Goal: Information Seeking & Learning: Learn about a topic

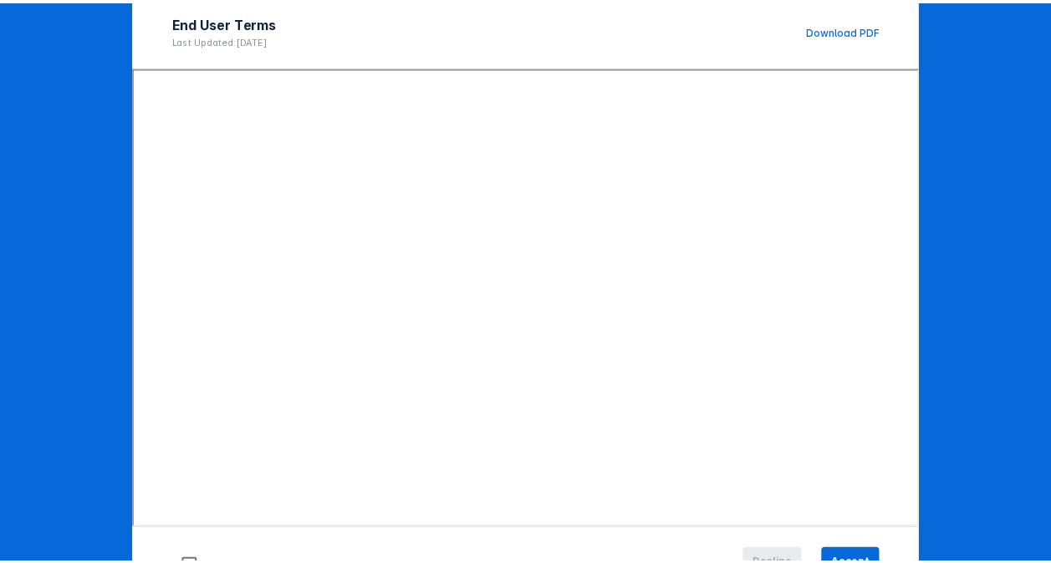
scroll to position [231, 0]
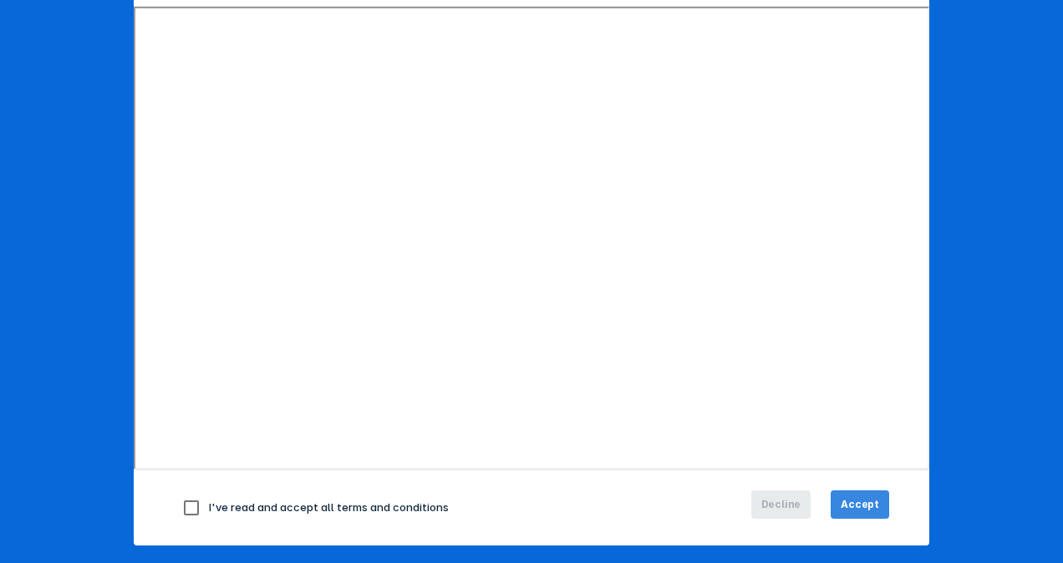
click at [845, 502] on span "Accept" at bounding box center [860, 504] width 38 height 15
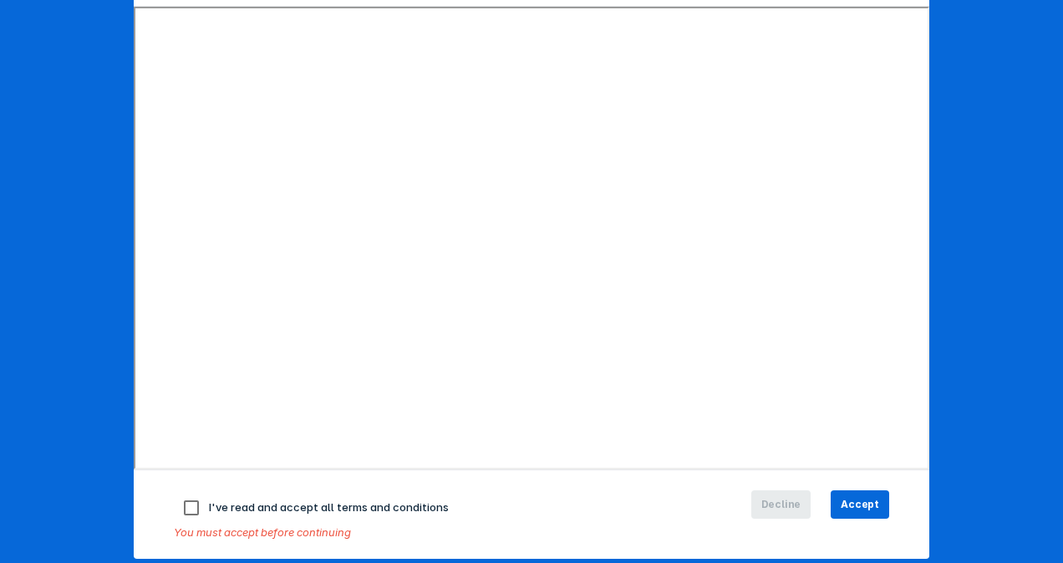
click at [189, 508] on input "checkbox" at bounding box center [191, 508] width 35 height 35
checkbox input "true"
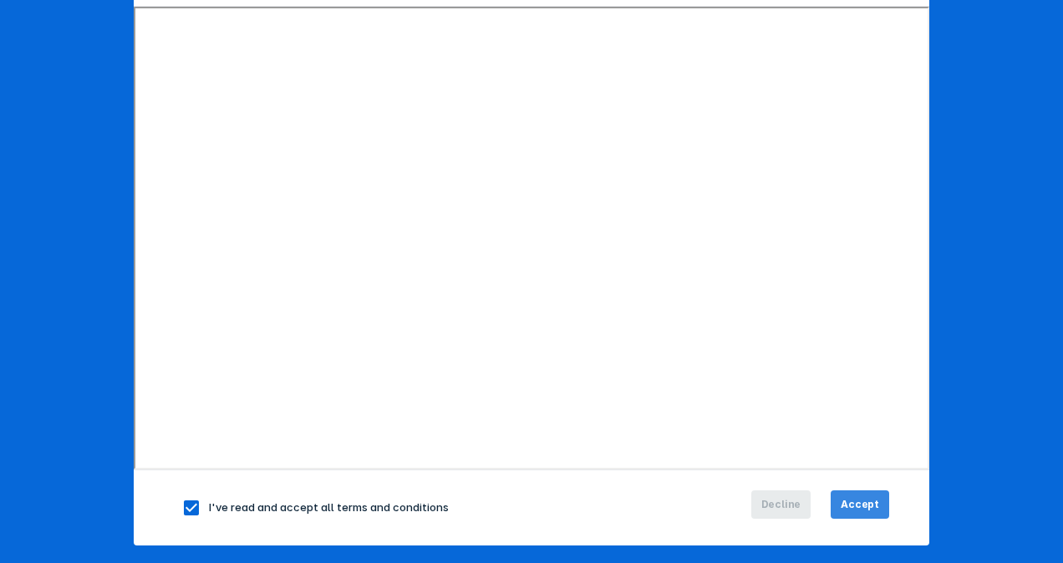
click at [850, 508] on span "Accept" at bounding box center [860, 504] width 38 height 15
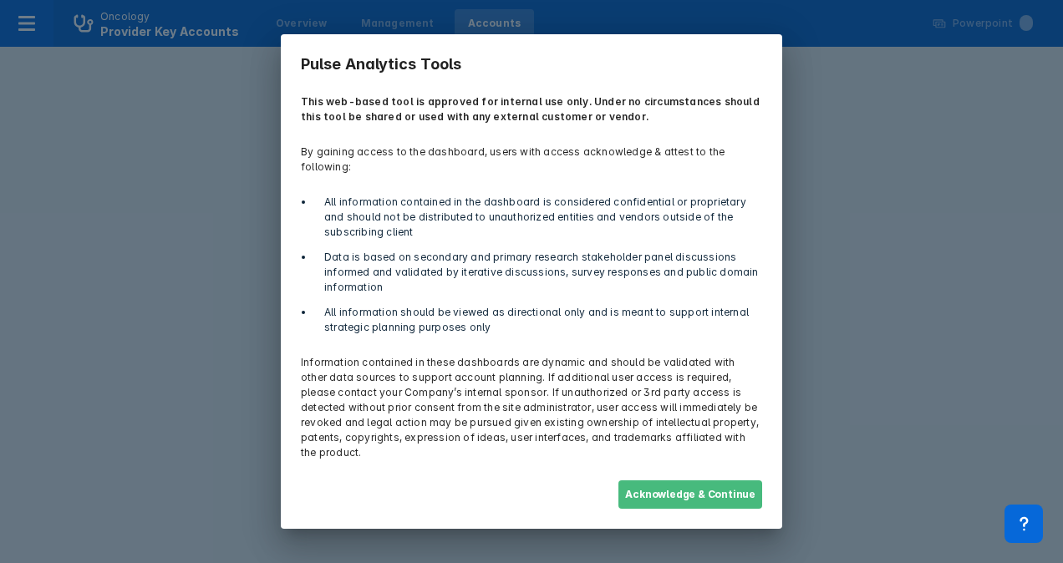
click at [670, 483] on button "Acknowledge & Continue" at bounding box center [691, 495] width 144 height 28
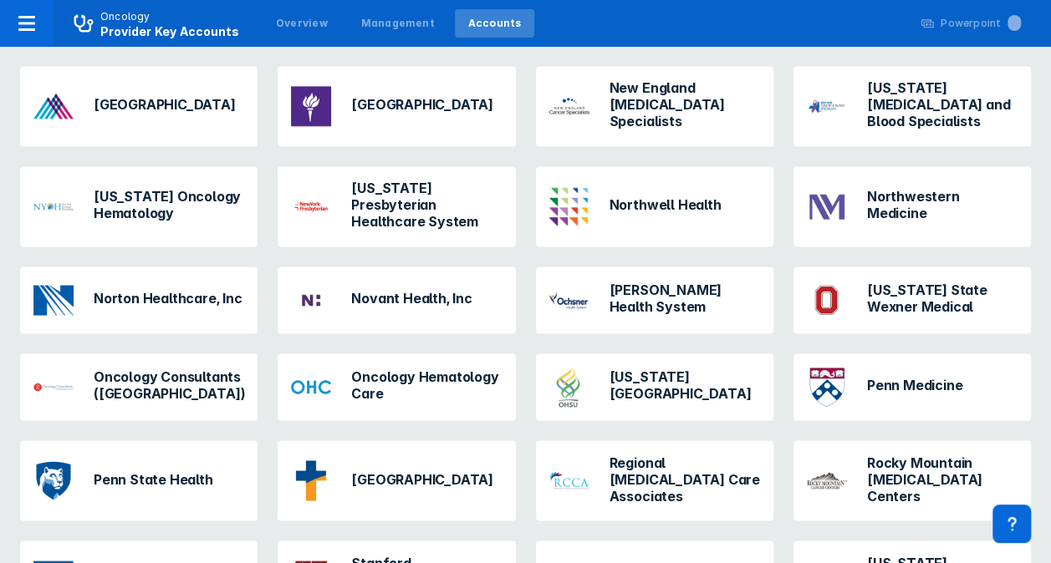
scroll to position [1155, 0]
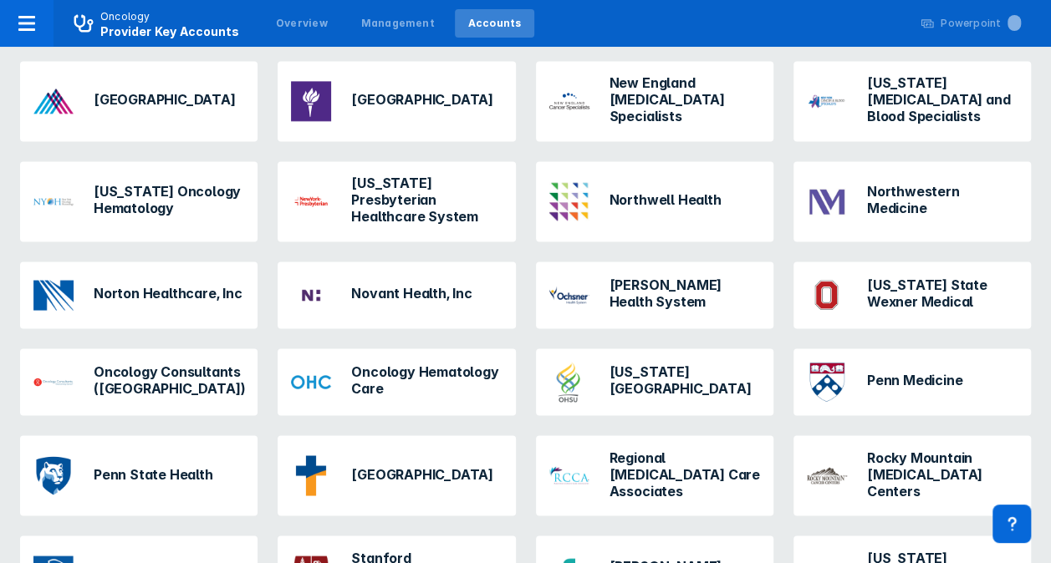
click at [623, 364] on h3 "Oregon Health & Science University" at bounding box center [684, 380] width 150 height 33
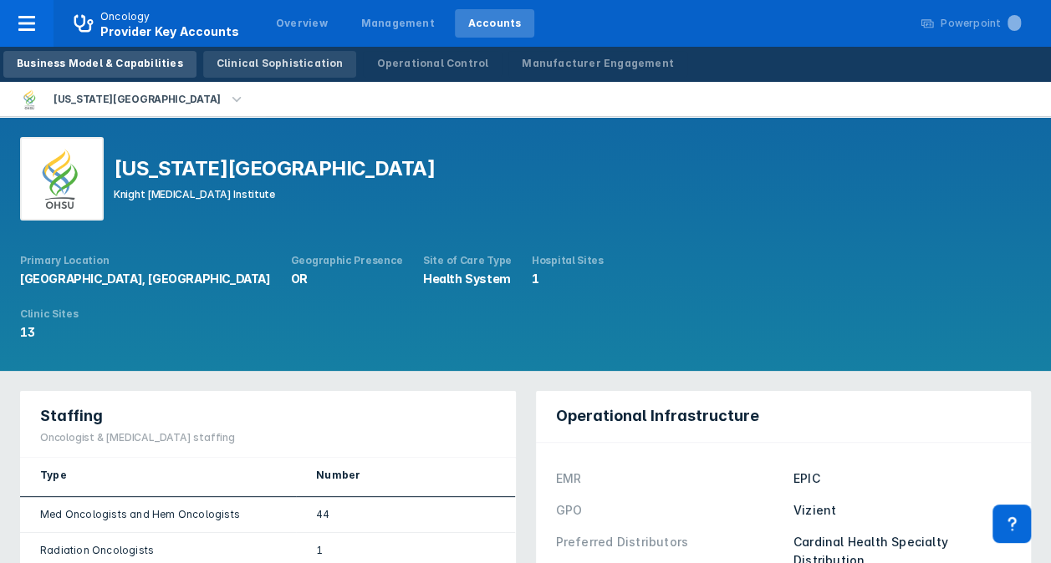
click at [269, 70] on div "Clinical Sophistication" at bounding box center [280, 63] width 127 height 15
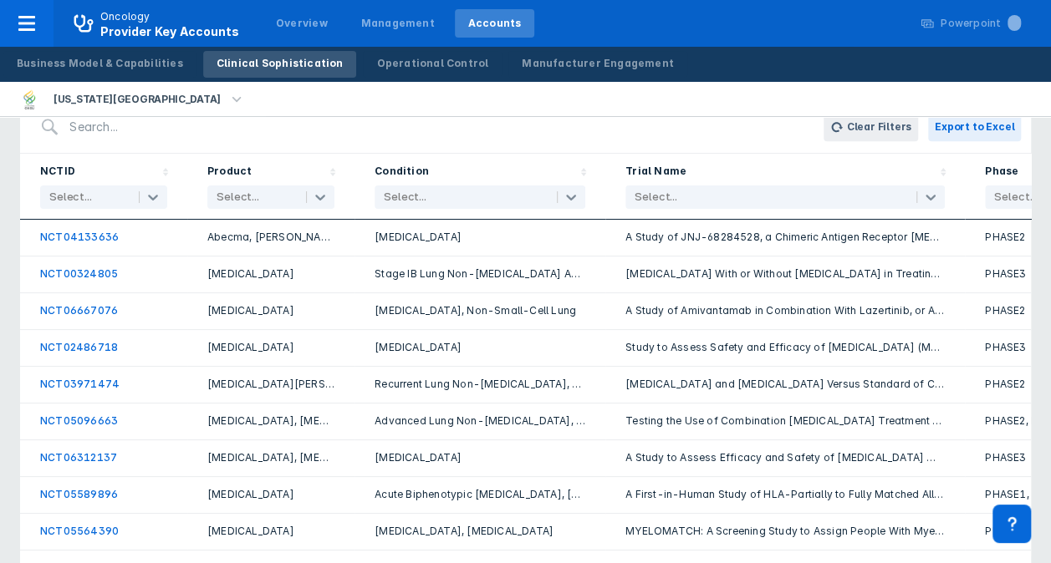
scroll to position [464, 0]
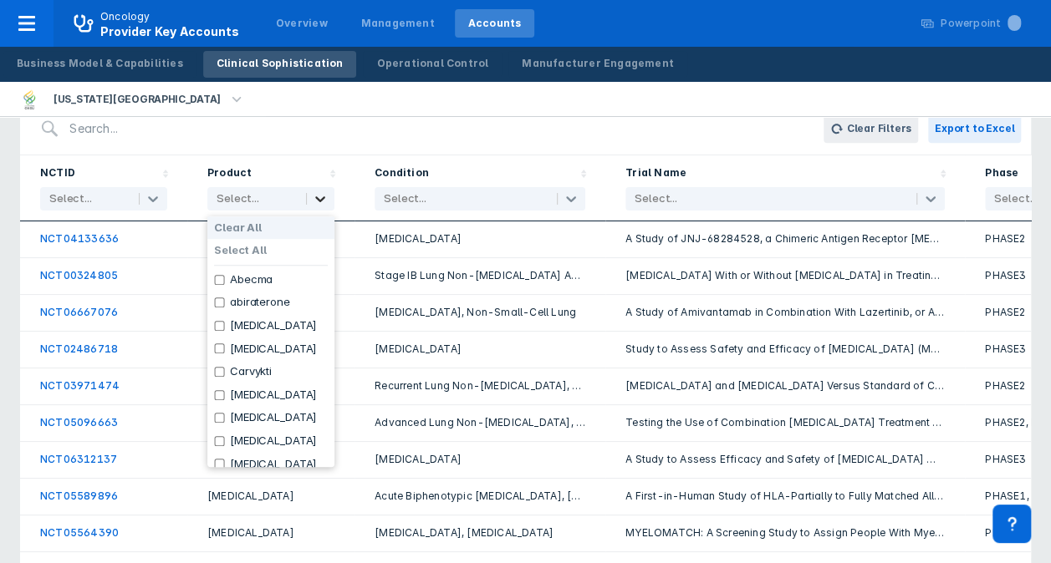
click at [319, 199] on icon at bounding box center [320, 199] width 10 height 6
click at [220, 283] on input "checkbox" at bounding box center [219, 280] width 11 height 10
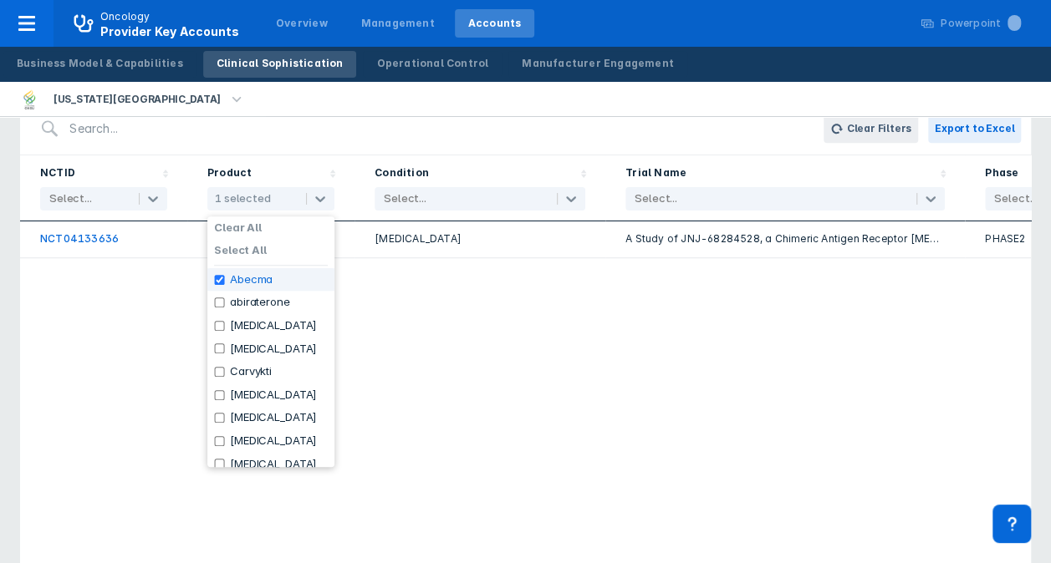
click at [217, 279] on input "checkbox" at bounding box center [219, 280] width 11 height 10
checkbox input "false"
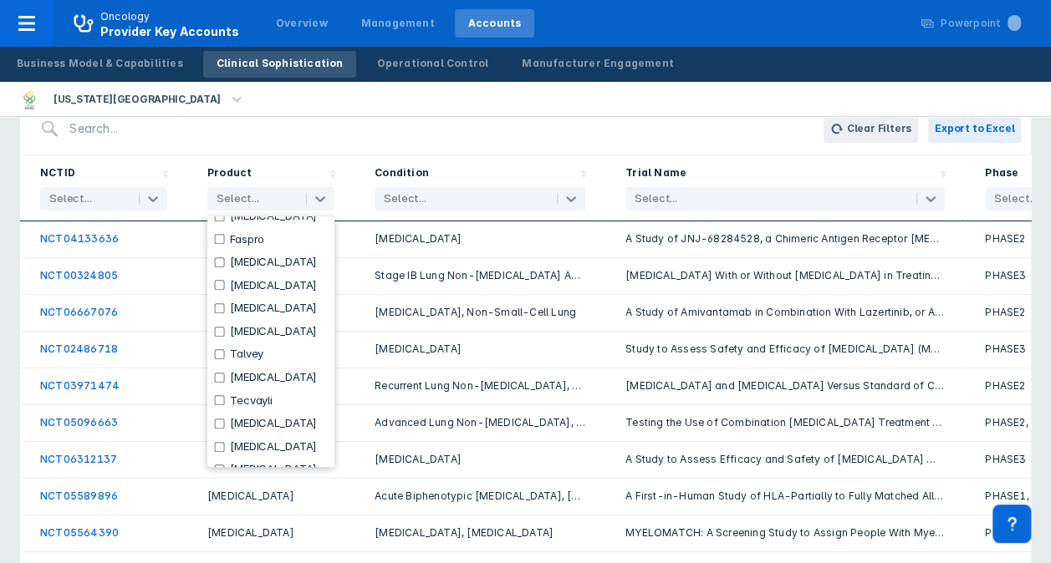
scroll to position [354, 0]
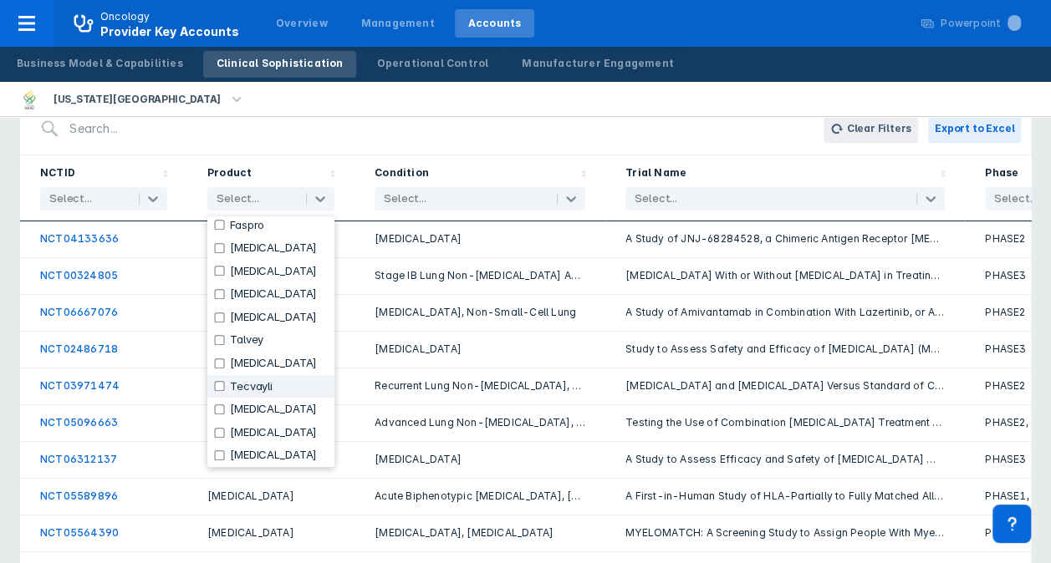
click at [214, 385] on input "checkbox" at bounding box center [219, 386] width 11 height 10
checkbox input "true"
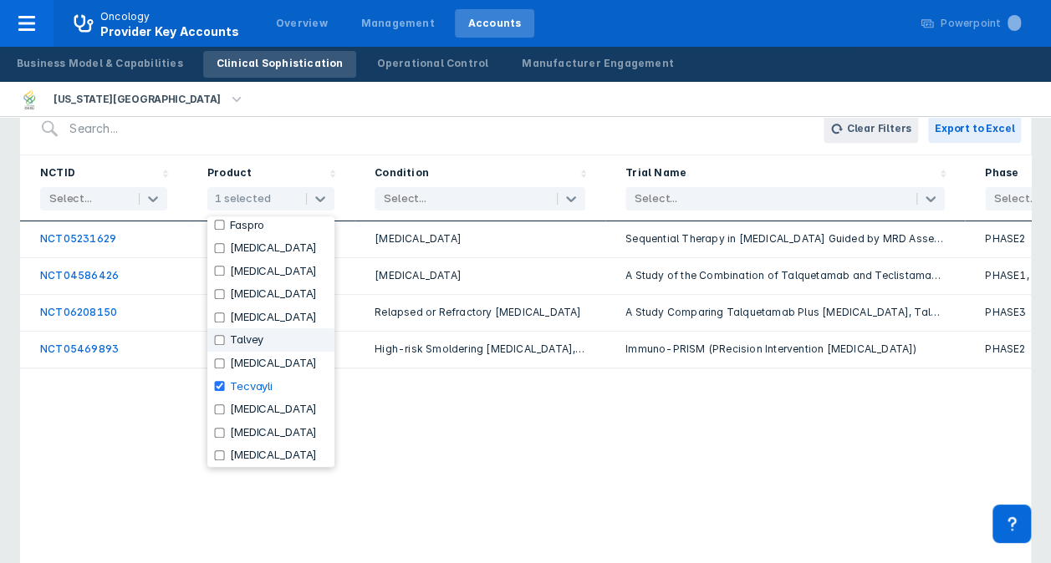
click at [222, 344] on input "checkbox" at bounding box center [219, 340] width 11 height 10
checkbox input "true"
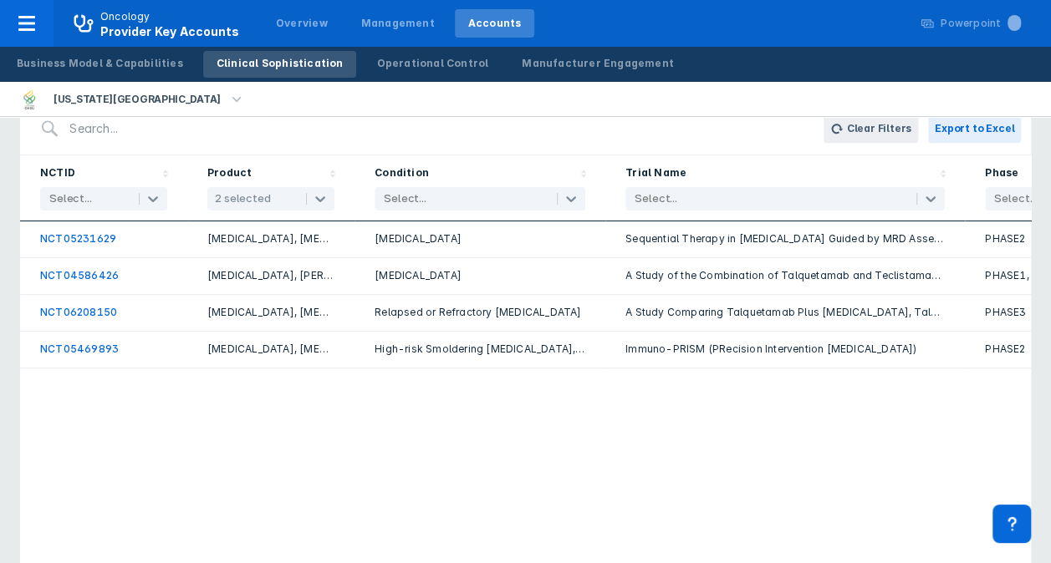
click at [818, 523] on div "NCTID Select... Product 2 selected Condition Select... Trial Name Select... Pha…" at bounding box center [525, 357] width 1011 height 403
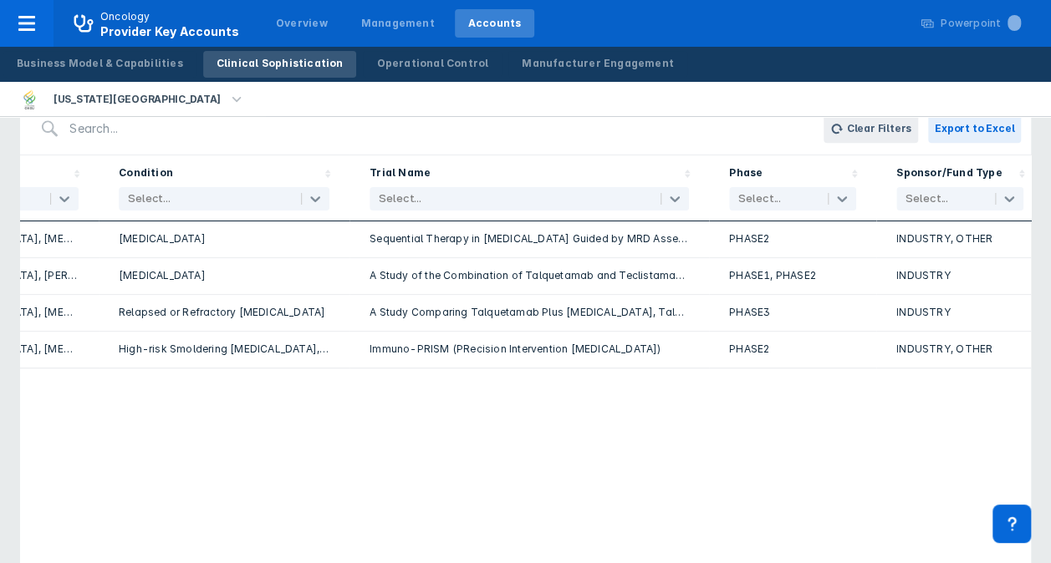
scroll to position [0, 268]
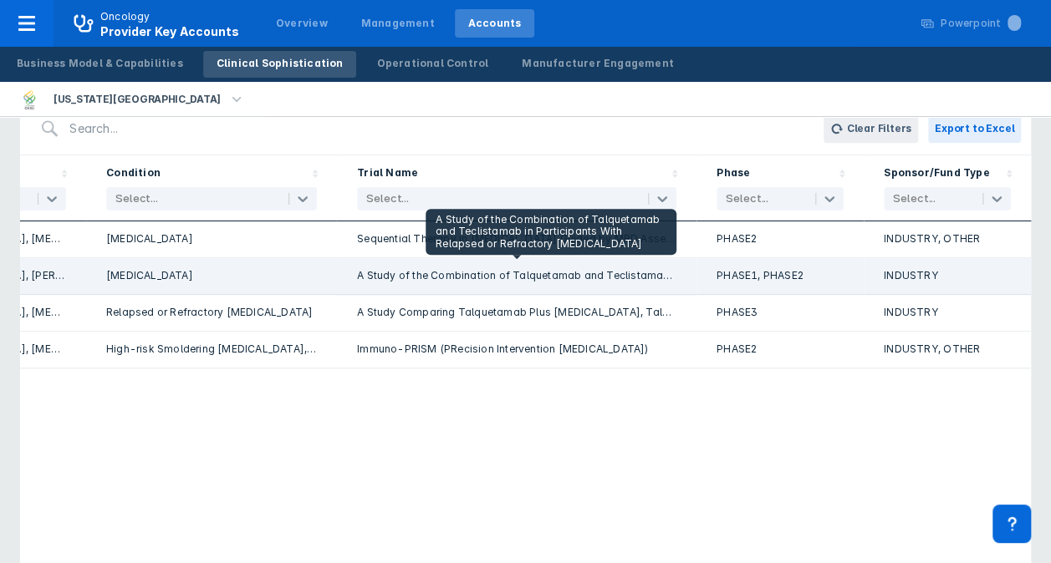
click at [393, 276] on div "A Study of the Combination of Talquetamab and Teclistamab in Participants With …" at bounding box center [516, 276] width 319 height 16
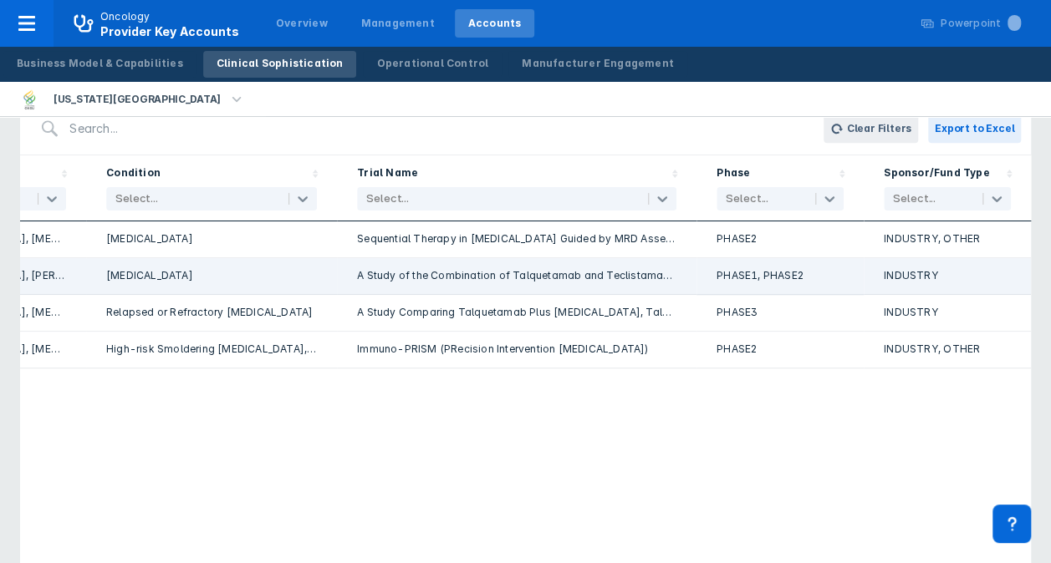
click at [817, 268] on div "PHASE1, PHASE2" at bounding box center [779, 276] width 127 height 16
click at [920, 276] on div "INDUSTRY" at bounding box center [947, 276] width 127 height 16
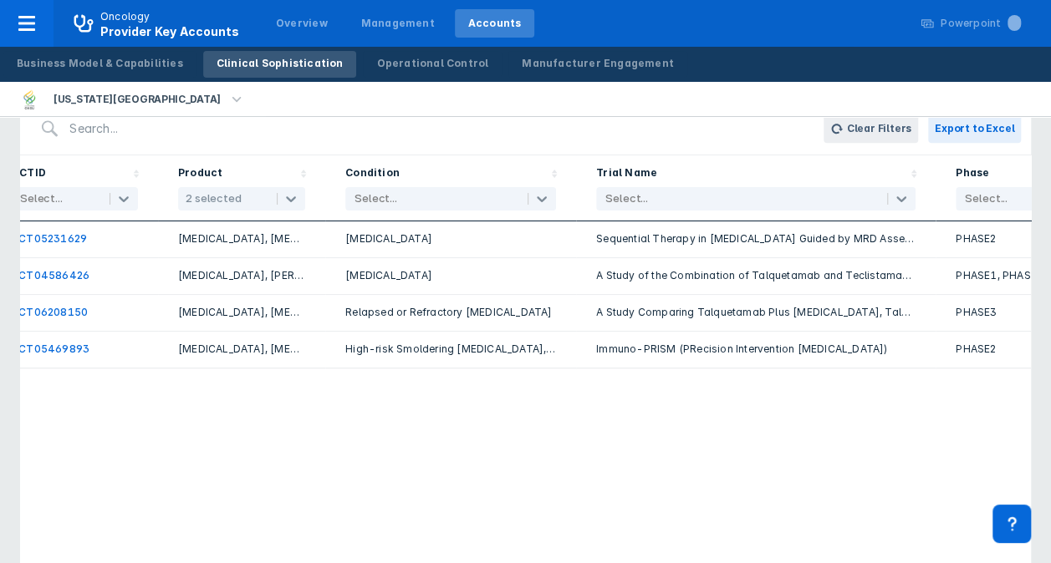
scroll to position [0, 0]
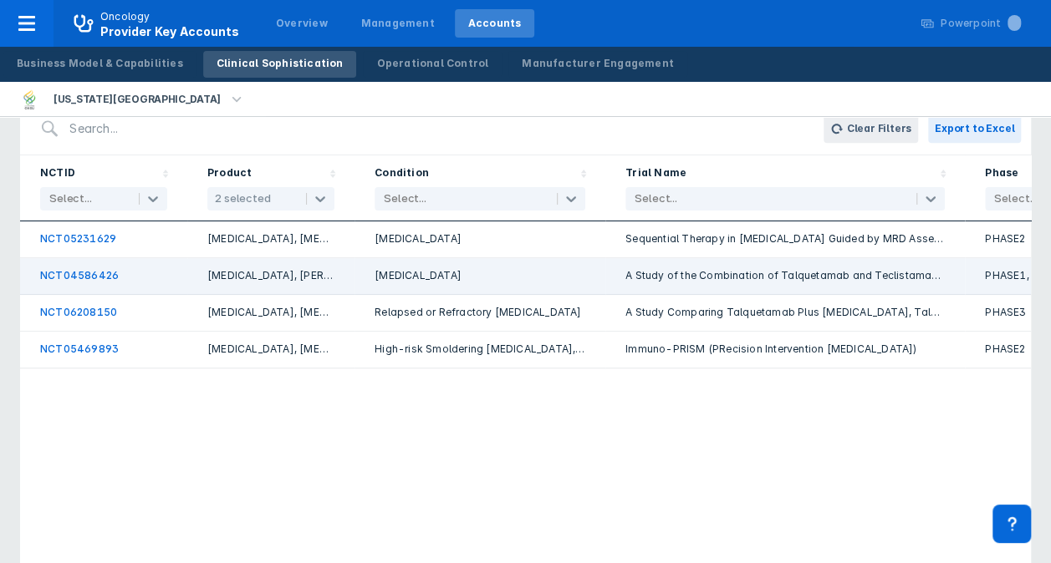
click at [48, 273] on link "NCT04586426" at bounding box center [79, 275] width 79 height 13
